Goal: Information Seeking & Learning: Learn about a topic

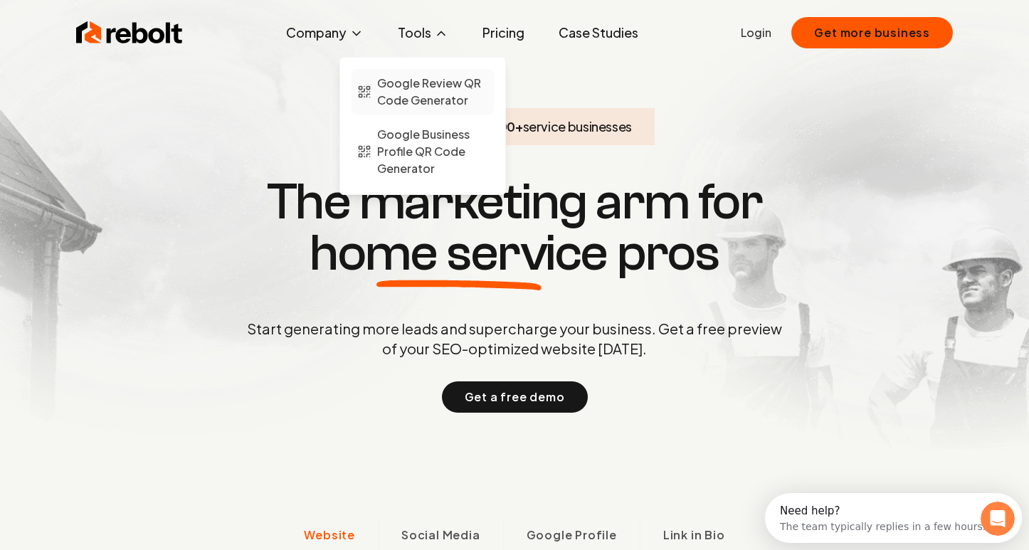
click at [429, 91] on span "Google Review QR Code Generator" at bounding box center [432, 92] width 111 height 34
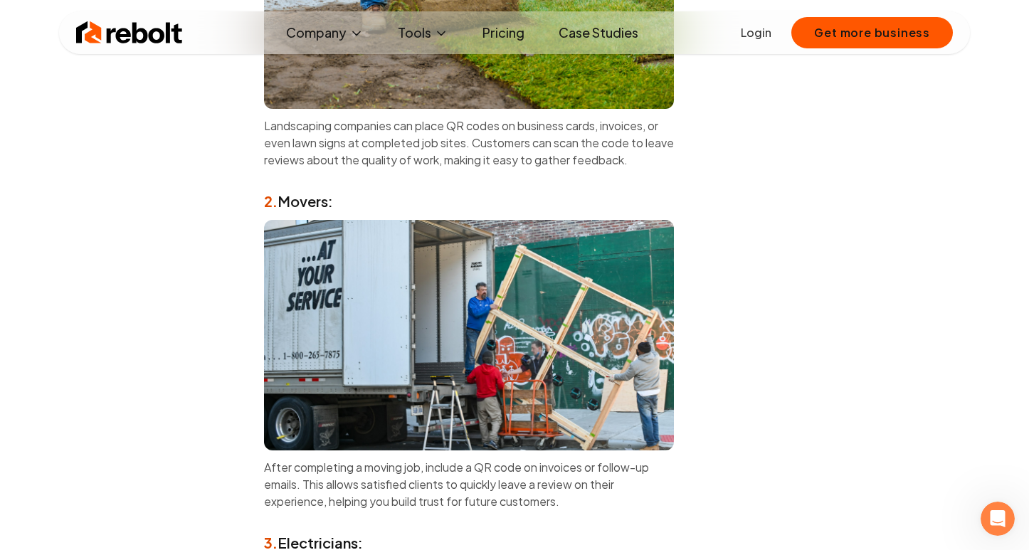
scroll to position [4497, 0]
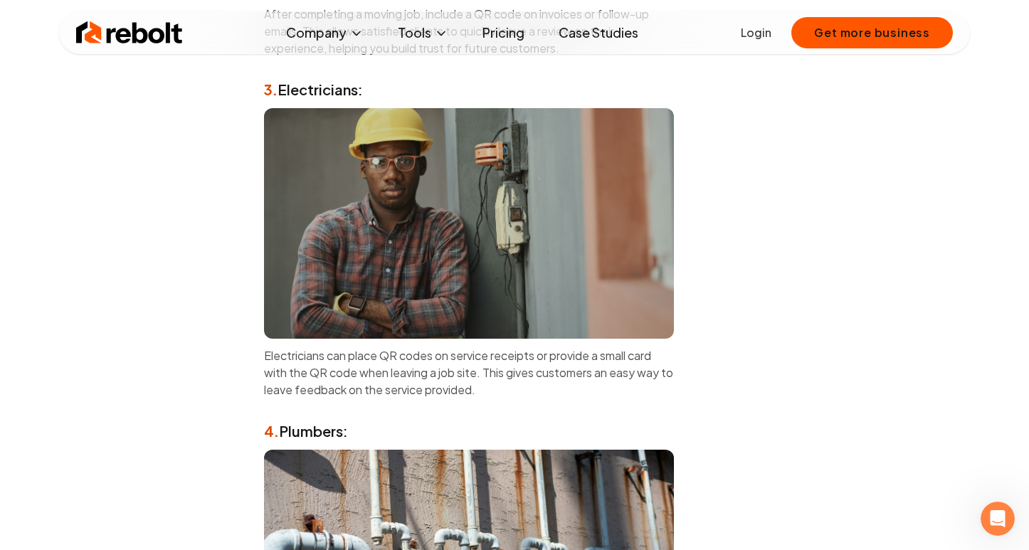
click at [507, 33] on link "Pricing" at bounding box center [503, 32] width 65 height 28
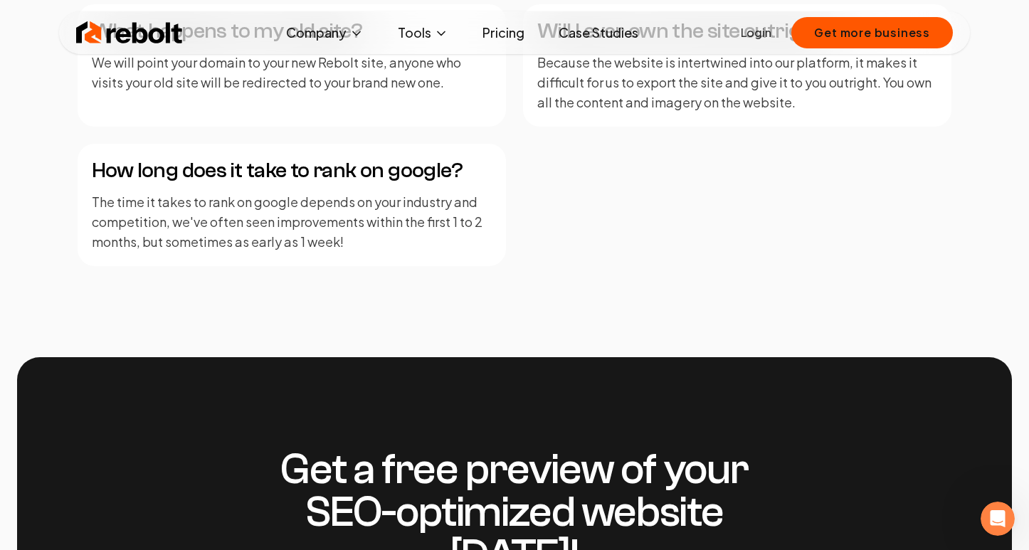
scroll to position [2507, 0]
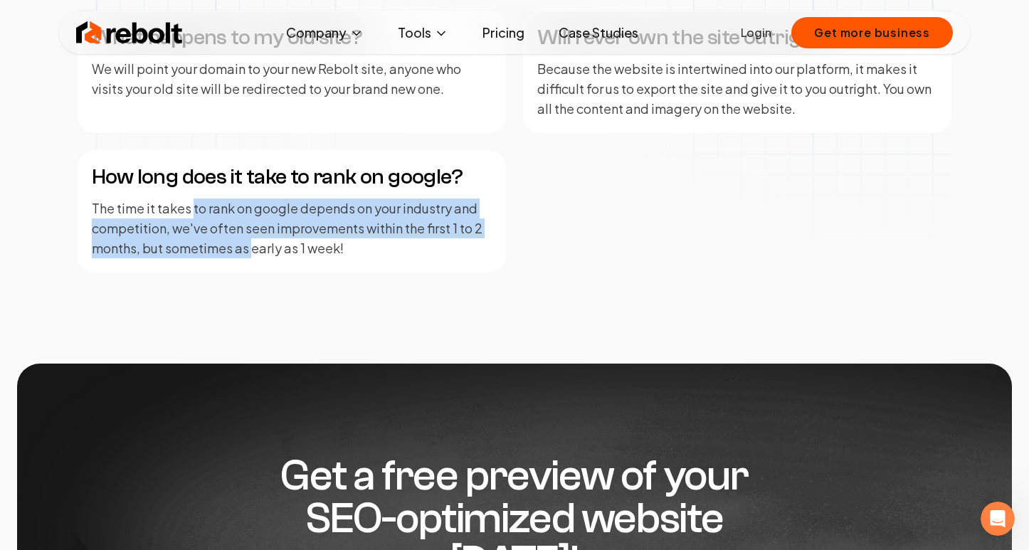
drag, startPoint x: 191, startPoint y: 204, endPoint x: 253, endPoint y: 248, distance: 75.6
click at [253, 248] on p "The time it takes to rank on google depends on your industry and competition, w…" at bounding box center [292, 228] width 400 height 60
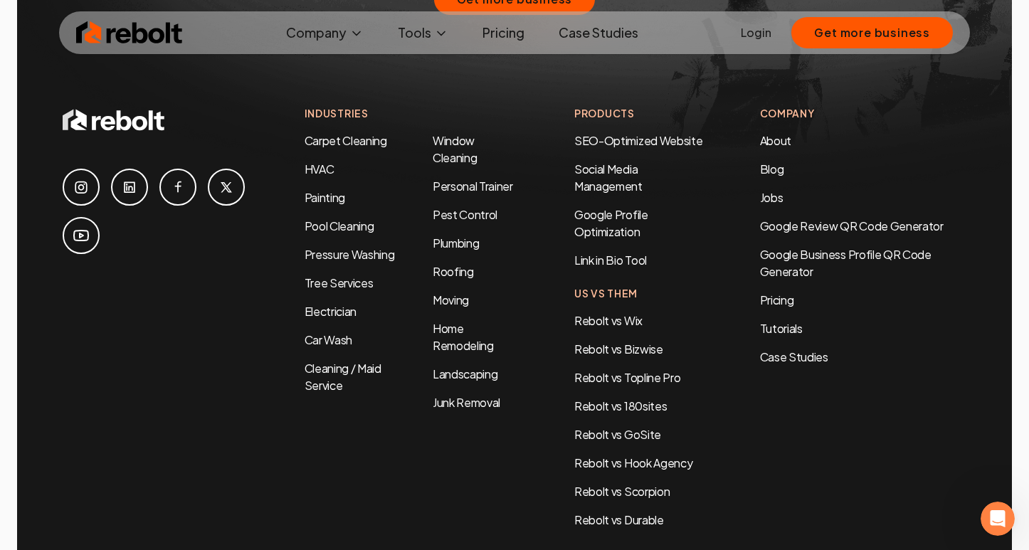
scroll to position [3150, 0]
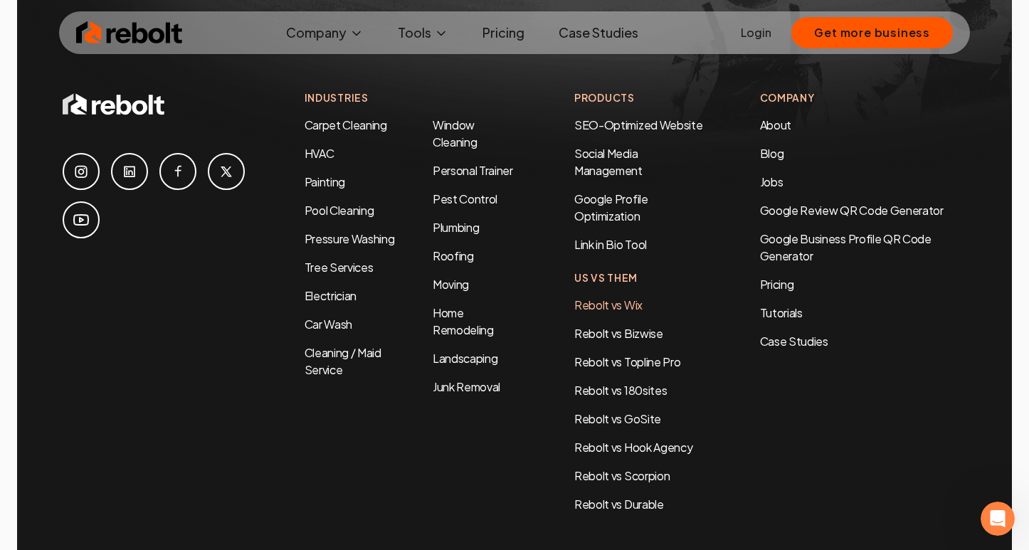
click at [602, 297] on link "Rebolt vs Wix" at bounding box center [608, 304] width 68 height 15
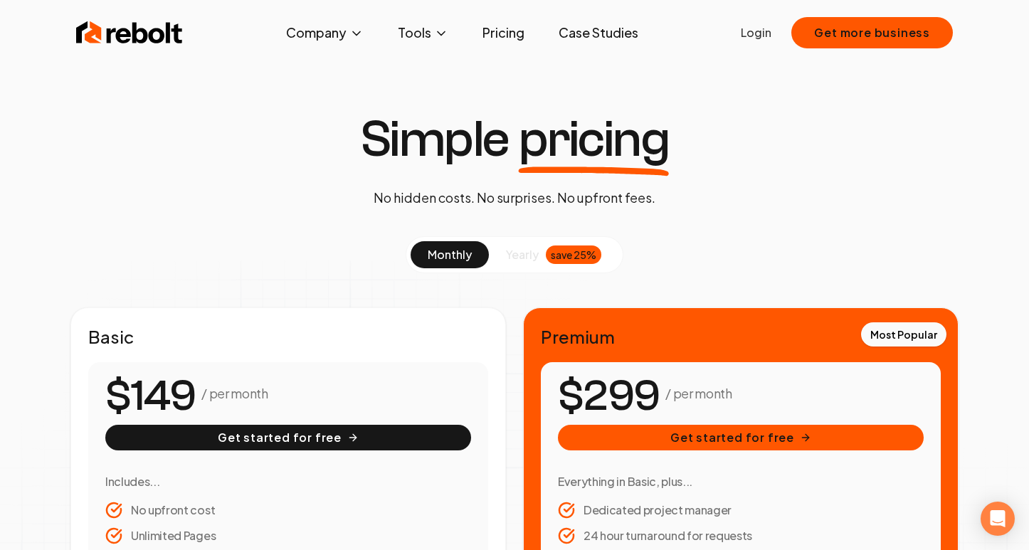
click at [590, 38] on link "Case Studies" at bounding box center [598, 32] width 102 height 28
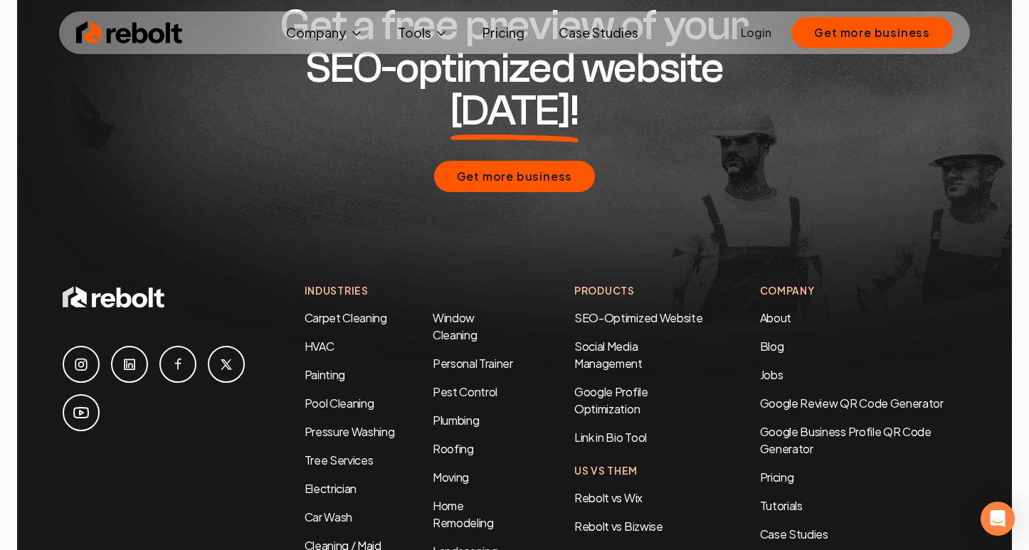
scroll to position [2360, 0]
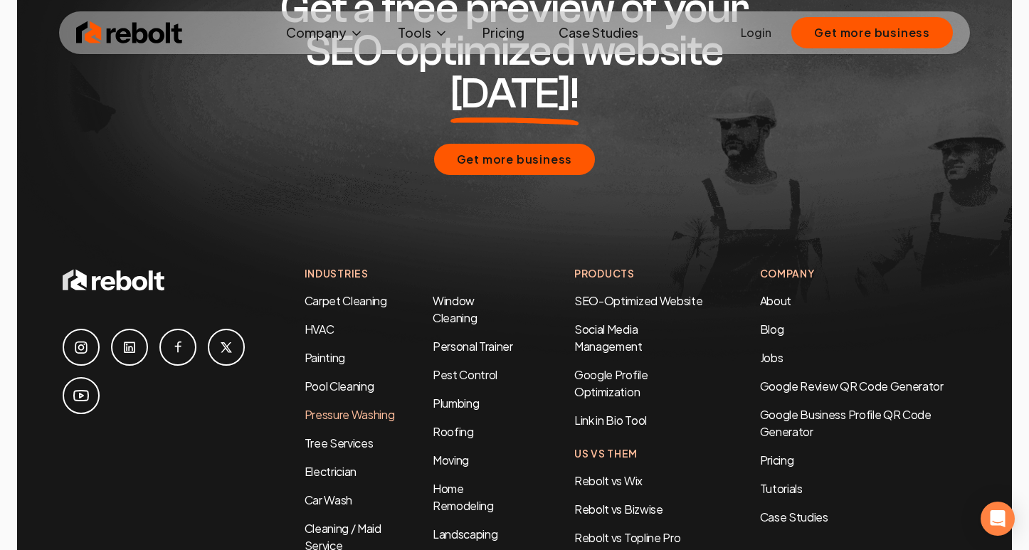
click at [319, 407] on link "Pressure Washing" at bounding box center [349, 414] width 90 height 15
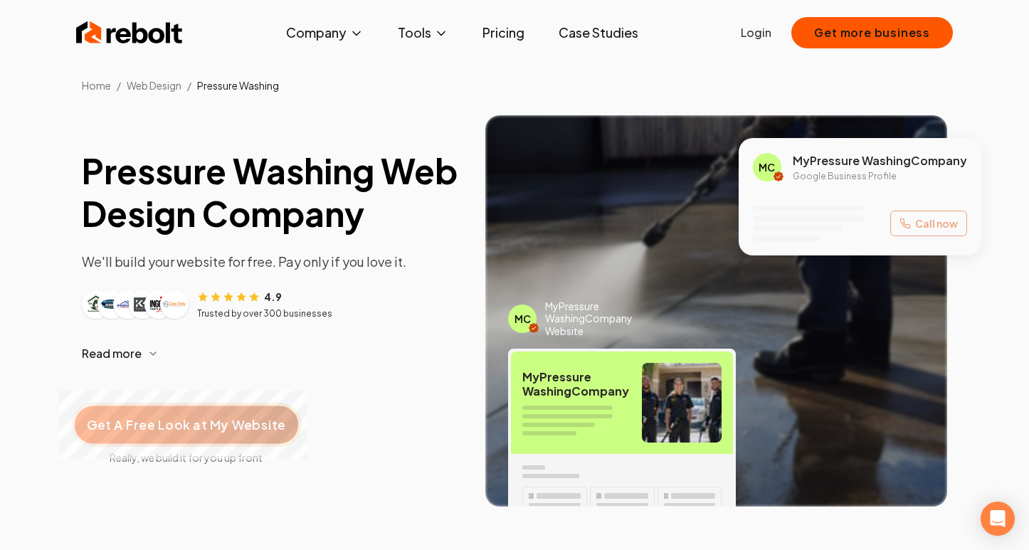
click at [191, 432] on span "Get A Free Look at My Website" at bounding box center [186, 424] width 198 height 18
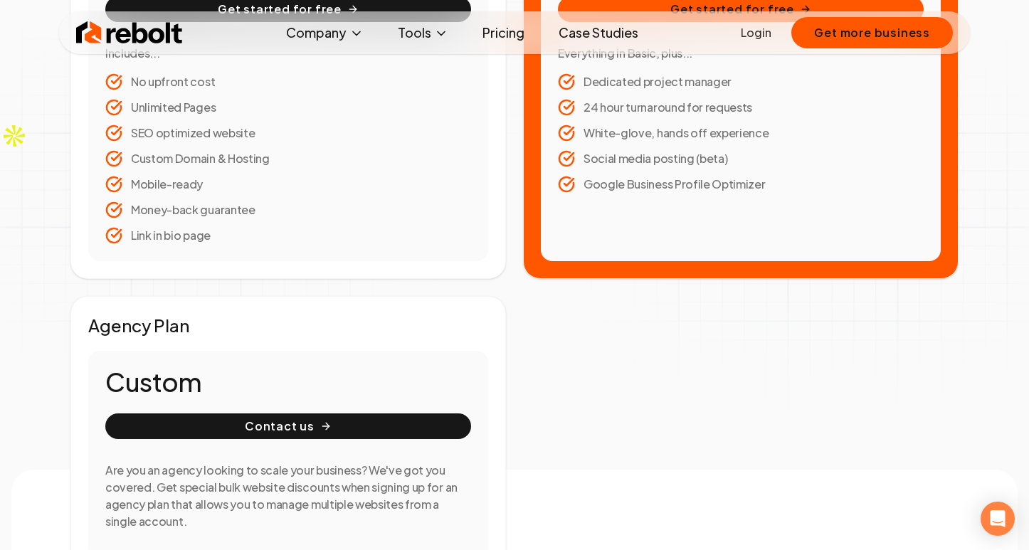
scroll to position [583, 0]
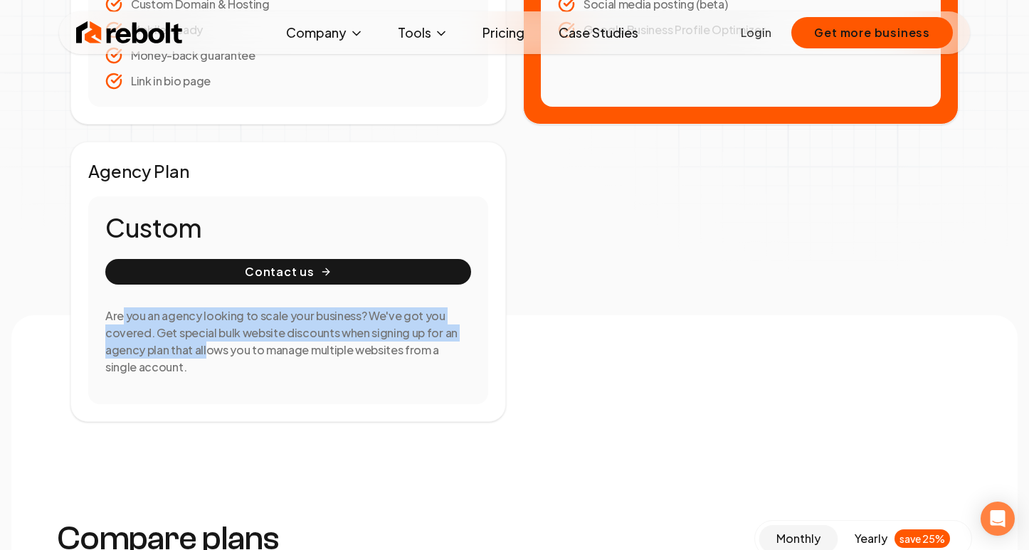
drag, startPoint x: 123, startPoint y: 314, endPoint x: 205, endPoint y: 348, distance: 88.6
click at [205, 348] on h3 "Are you an agency looking to scale your business? We've got you covered. Get sp…" at bounding box center [288, 341] width 366 height 68
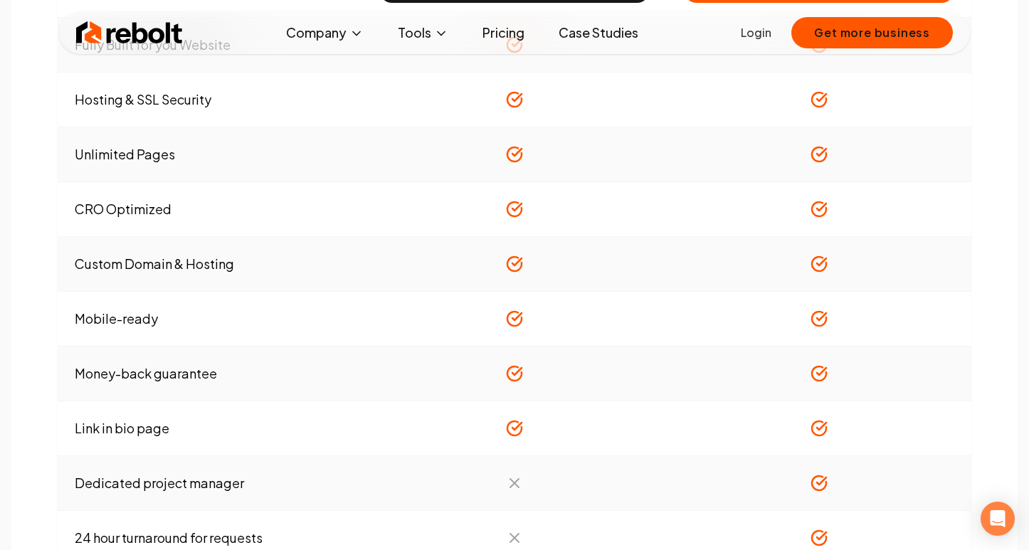
scroll to position [1313, 0]
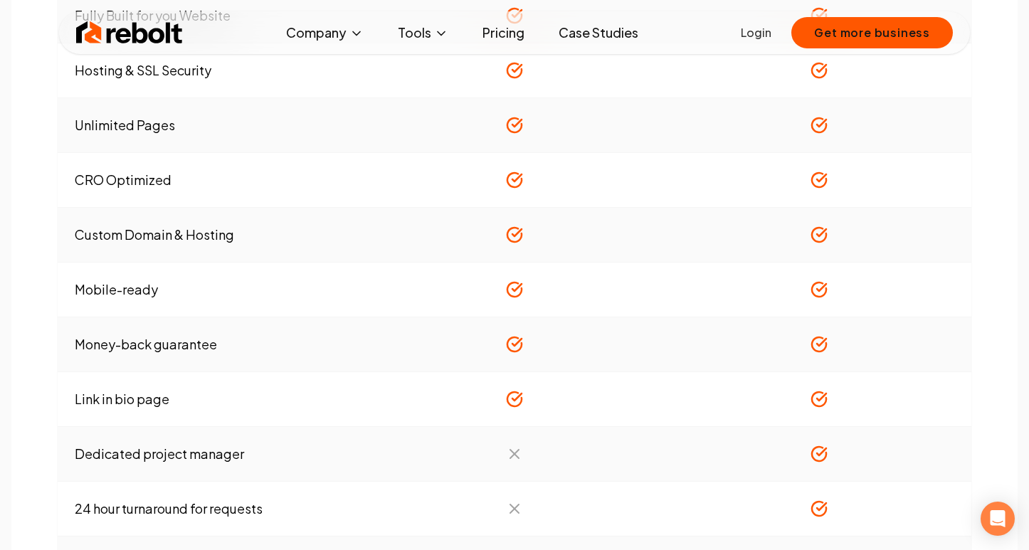
click at [139, 401] on td "Link in bio page" at bounding box center [210, 399] width 304 height 55
copy tr "Link in bio page"
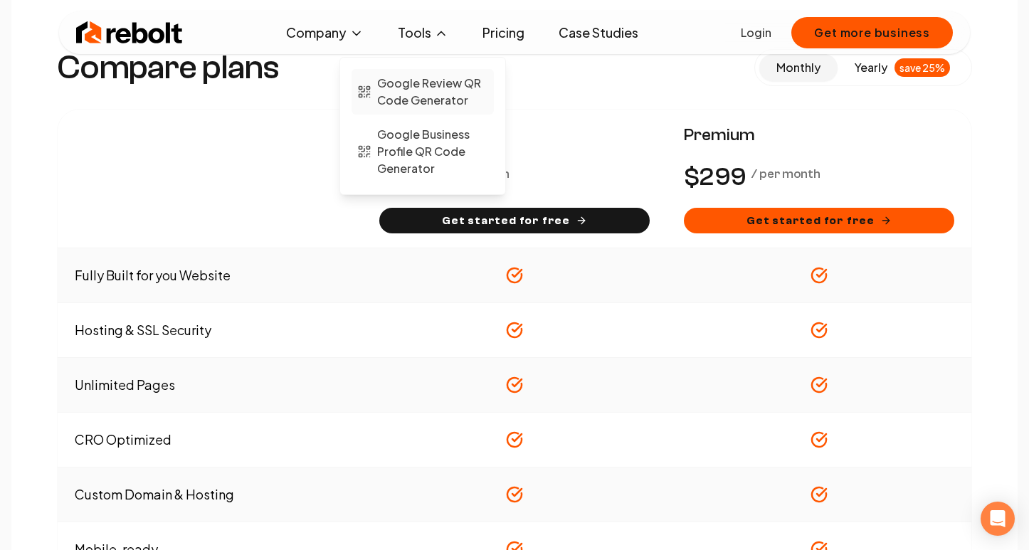
click at [415, 93] on span "Google Review QR Code Generator" at bounding box center [432, 92] width 111 height 34
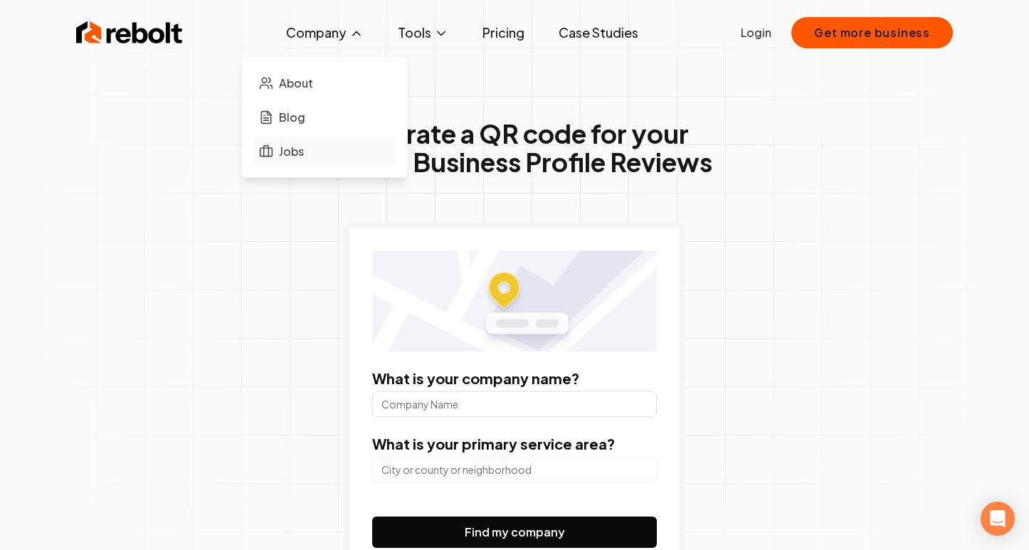
click at [294, 159] on span "Jobs" at bounding box center [291, 151] width 25 height 17
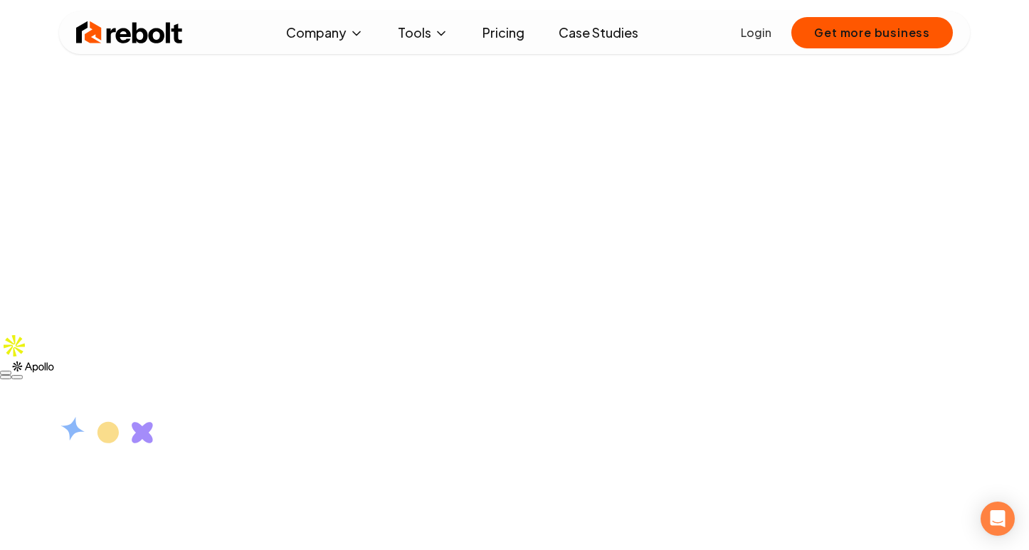
scroll to position [235, 0]
